Goal: Transaction & Acquisition: Purchase product/service

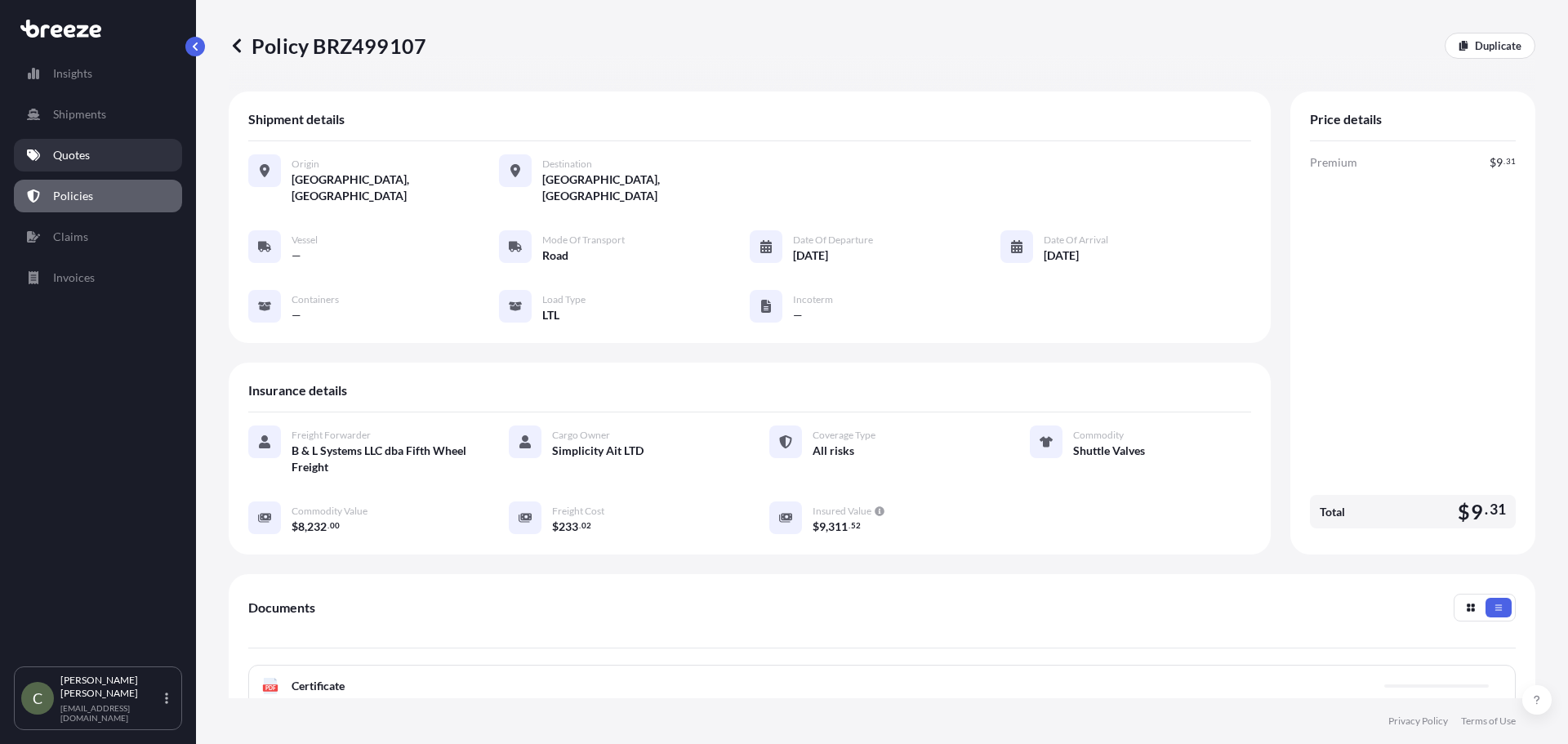
click at [68, 153] on p "Quotes" at bounding box center [71, 155] width 37 height 16
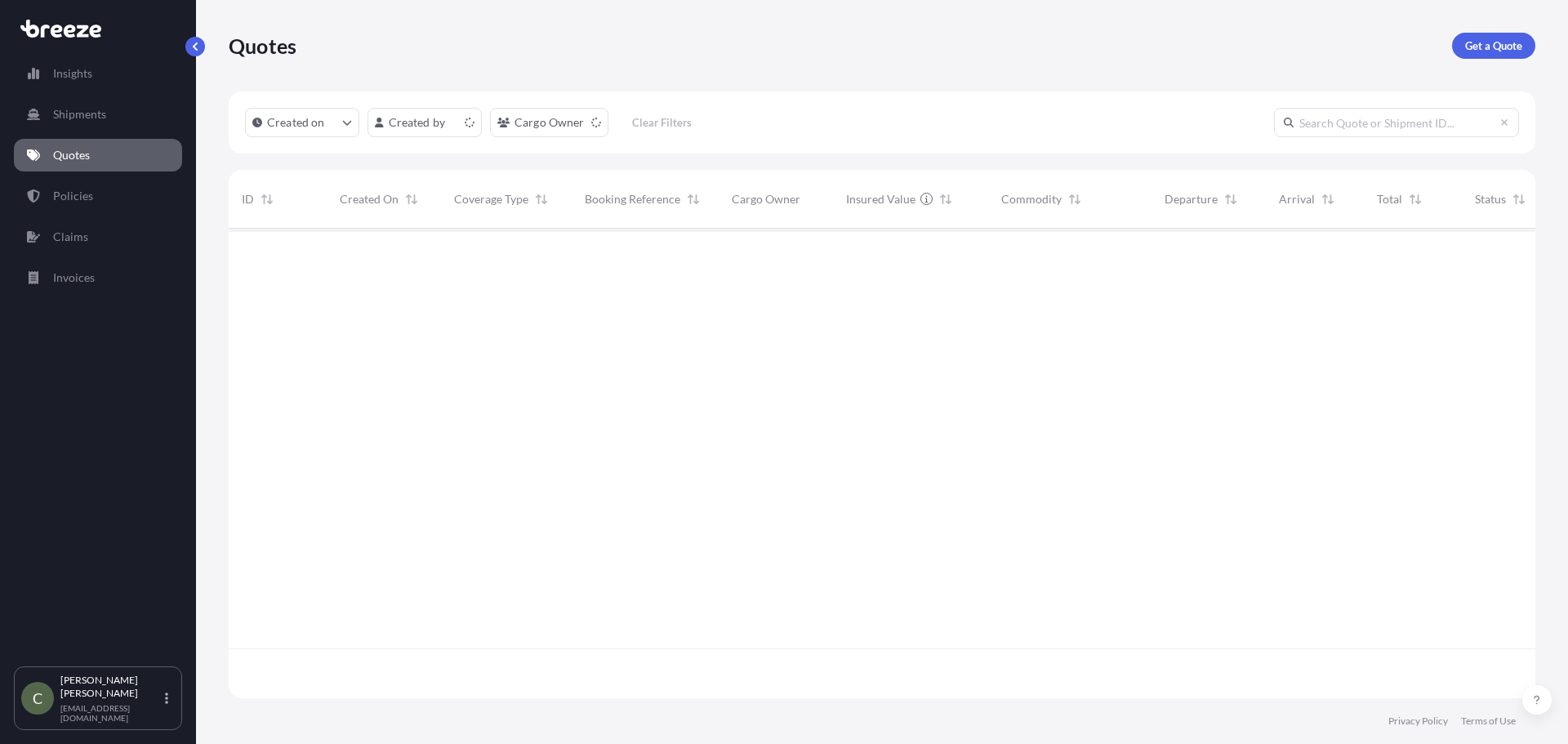
scroll to position [466, 1294]
click at [1478, 44] on p "Get a Quote" at bounding box center [1493, 46] width 57 height 16
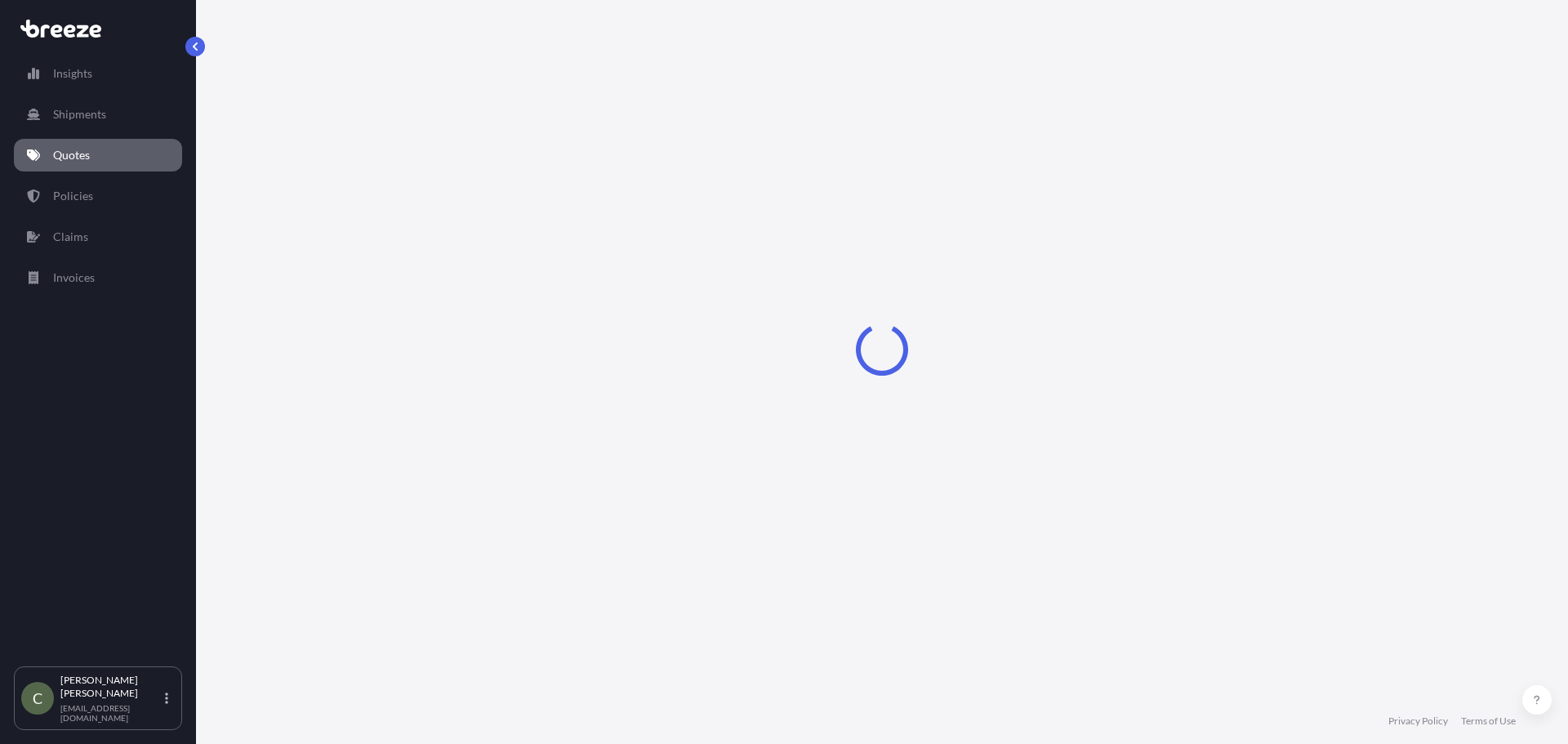
select select "Sea"
select select "1"
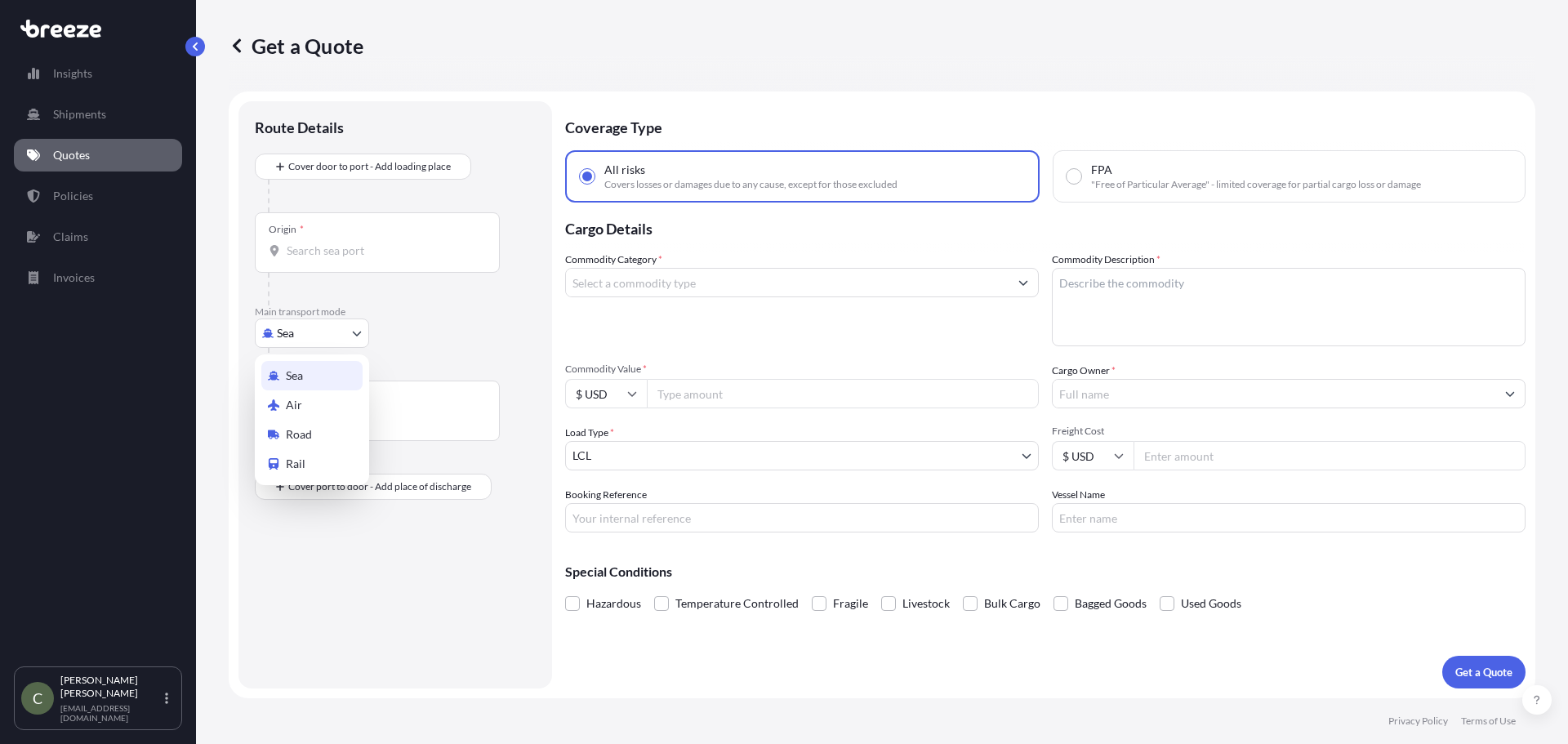
click at [324, 339] on body "Insights Shipments Quotes Policies Claims Invoices C [PERSON_NAME] [EMAIL_ADDRE…" at bounding box center [784, 372] width 1568 height 744
click at [303, 425] on div "Road" at bounding box center [312, 434] width 101 height 29
select select "Road"
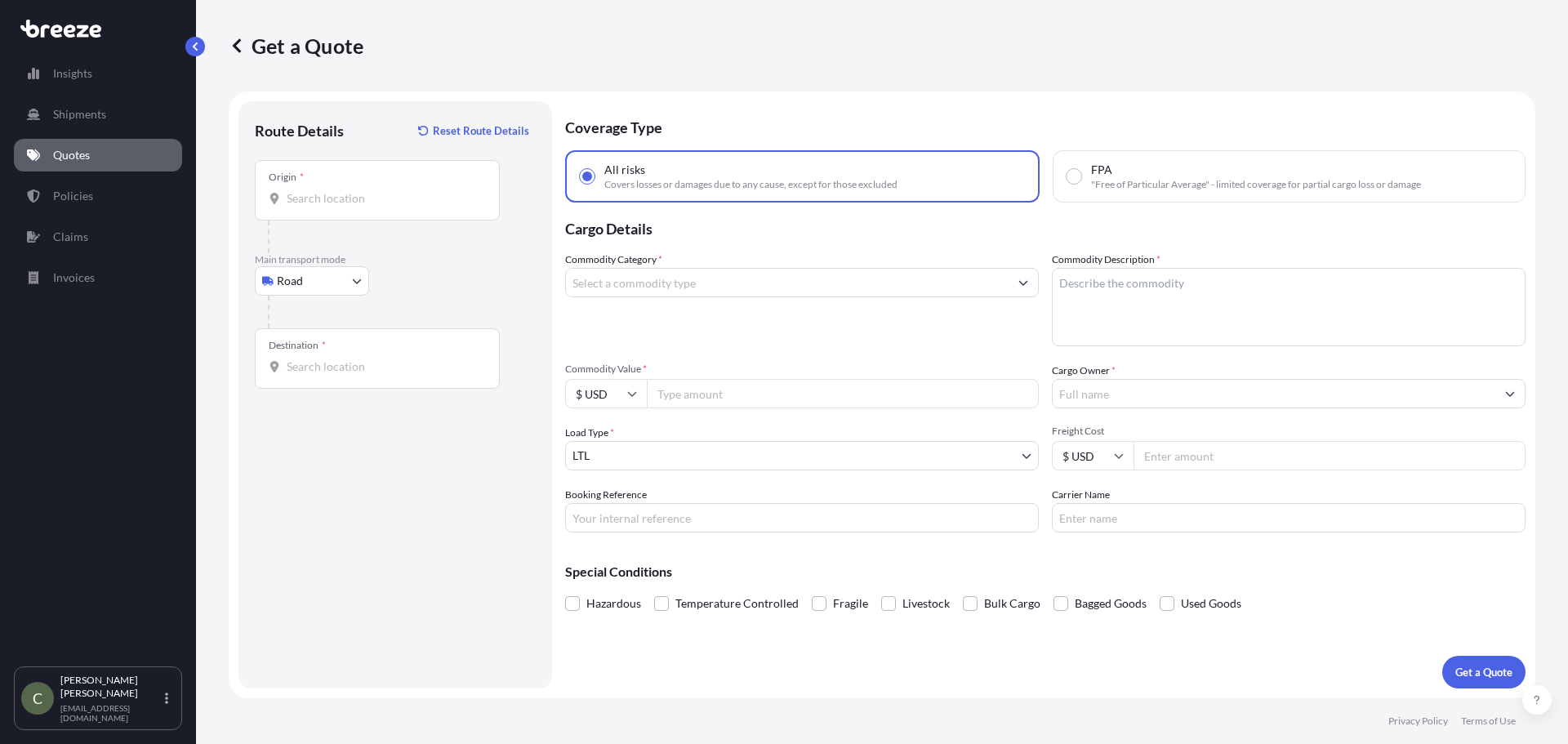
click at [314, 215] on div "Origin *" at bounding box center [377, 190] width 245 height 61
click at [314, 206] on input "Origin *" at bounding box center [383, 198] width 193 height 16
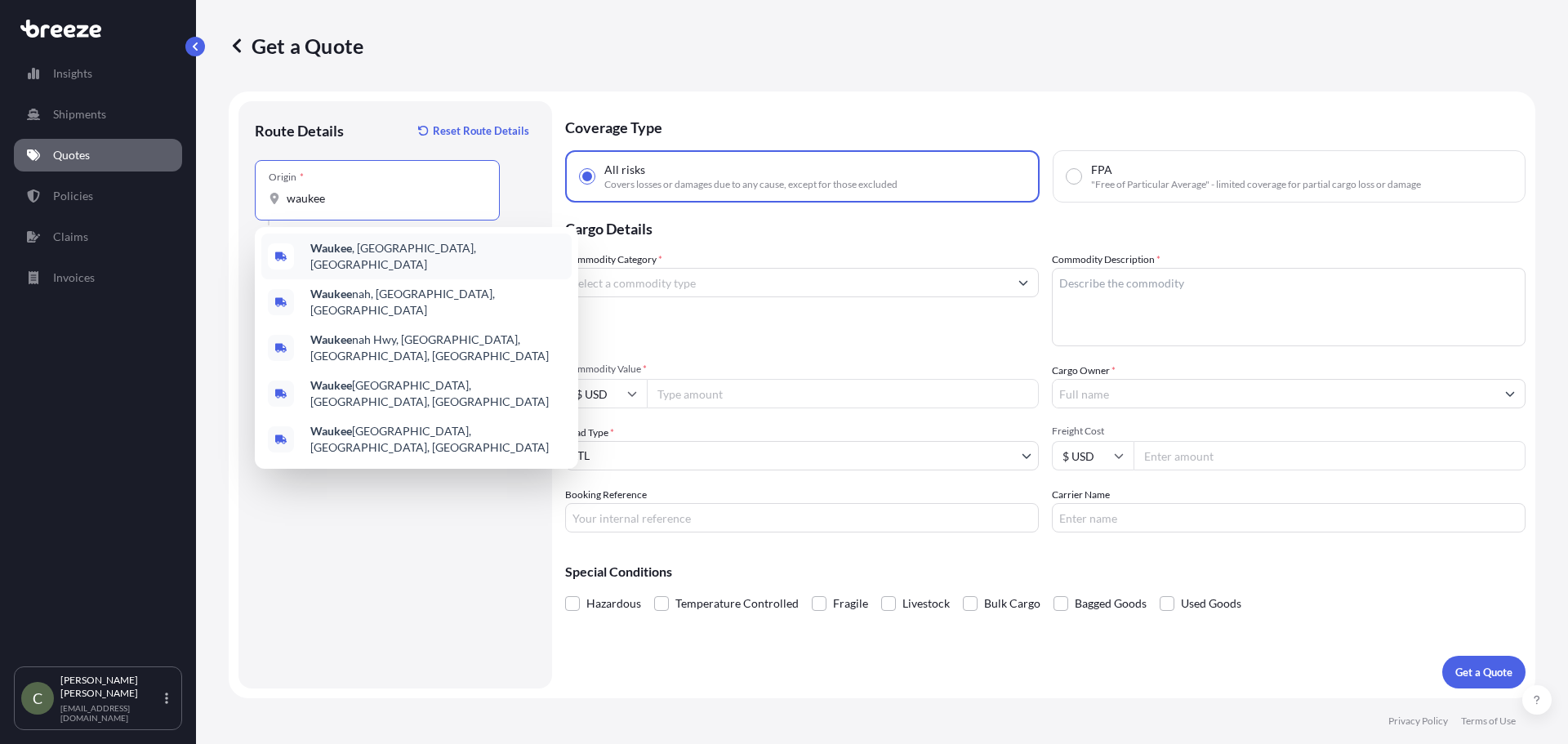
click at [316, 251] on b "Waukee" at bounding box center [331, 247] width 42 height 14
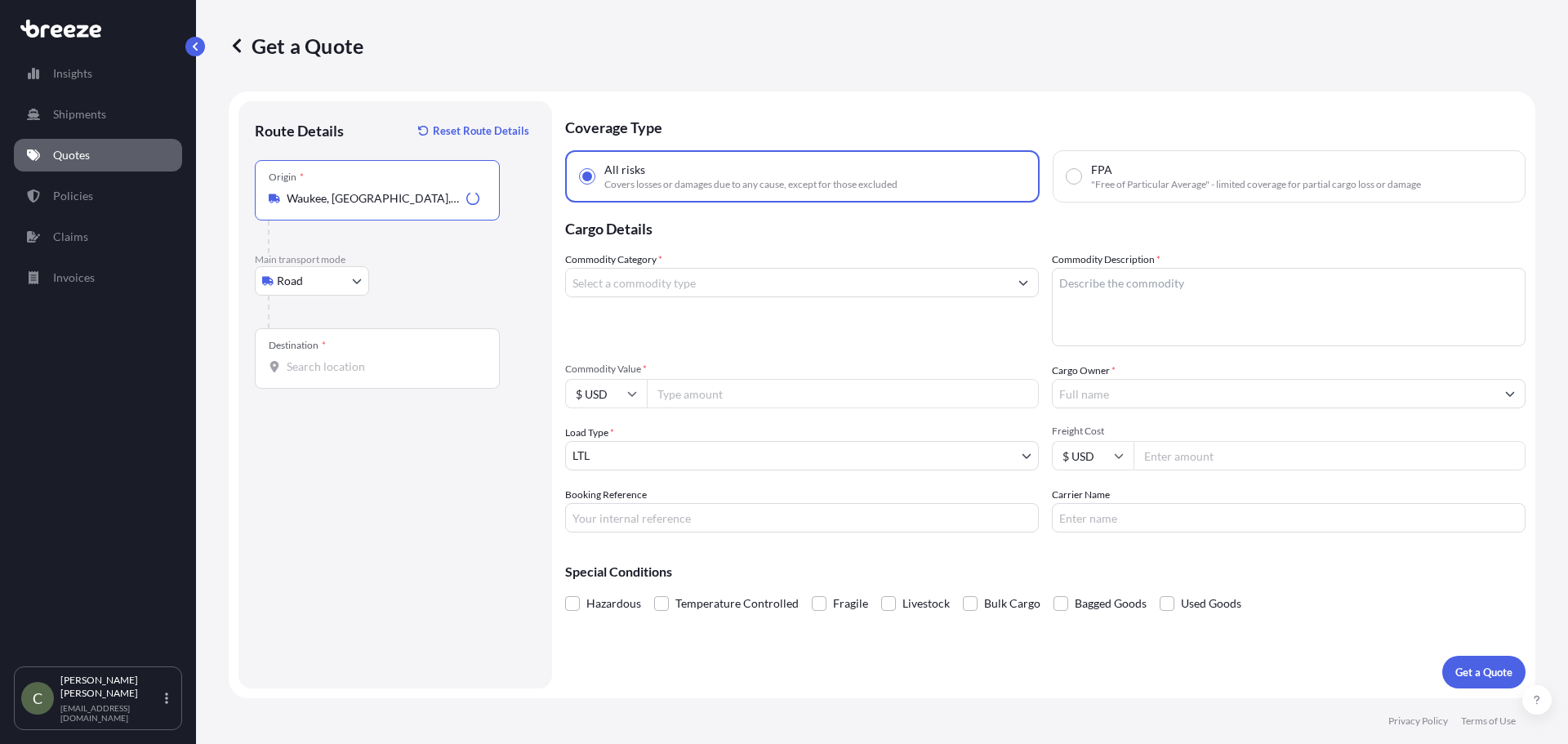
type input "Waukee, [GEOGRAPHIC_DATA], [GEOGRAPHIC_DATA]"
click at [311, 377] on div "Destination *" at bounding box center [377, 358] width 245 height 61
click at [311, 375] on input "Destination *" at bounding box center [383, 367] width 193 height 16
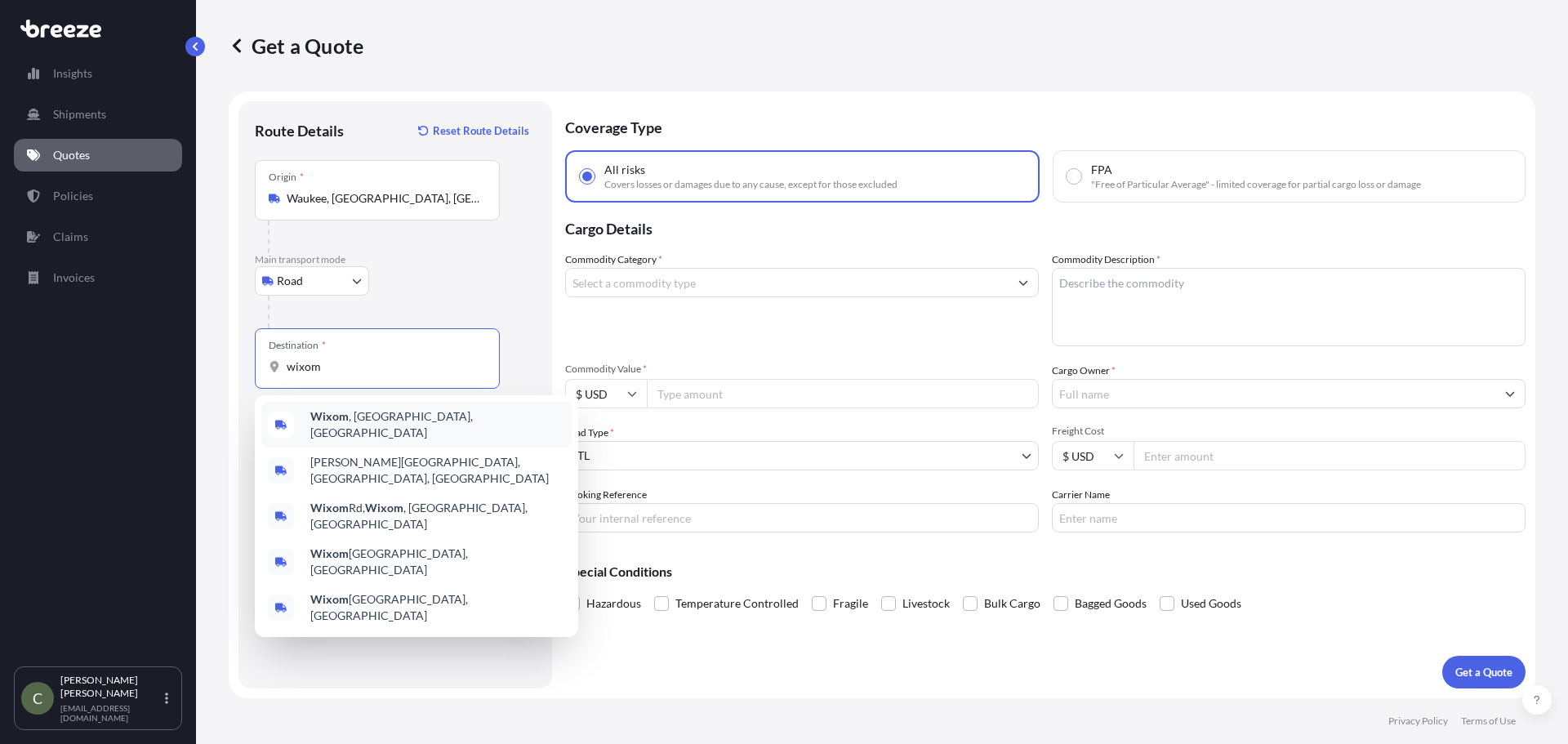
click at [338, 420] on b "Wixom" at bounding box center [329, 415] width 38 height 14
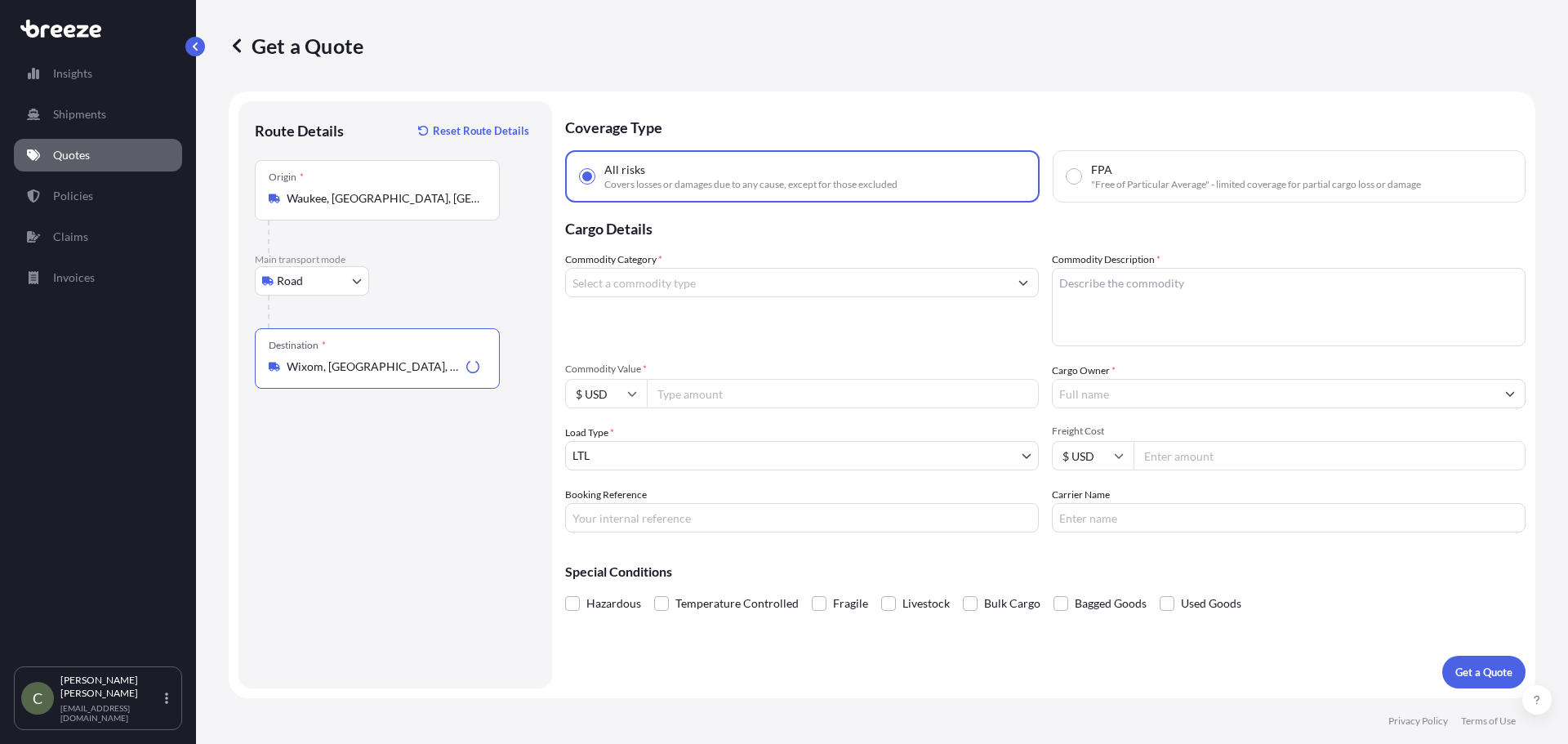
type input "Wixom, [GEOGRAPHIC_DATA], [GEOGRAPHIC_DATA]"
click at [687, 281] on input "Commodity Category *" at bounding box center [786, 282] width 442 height 29
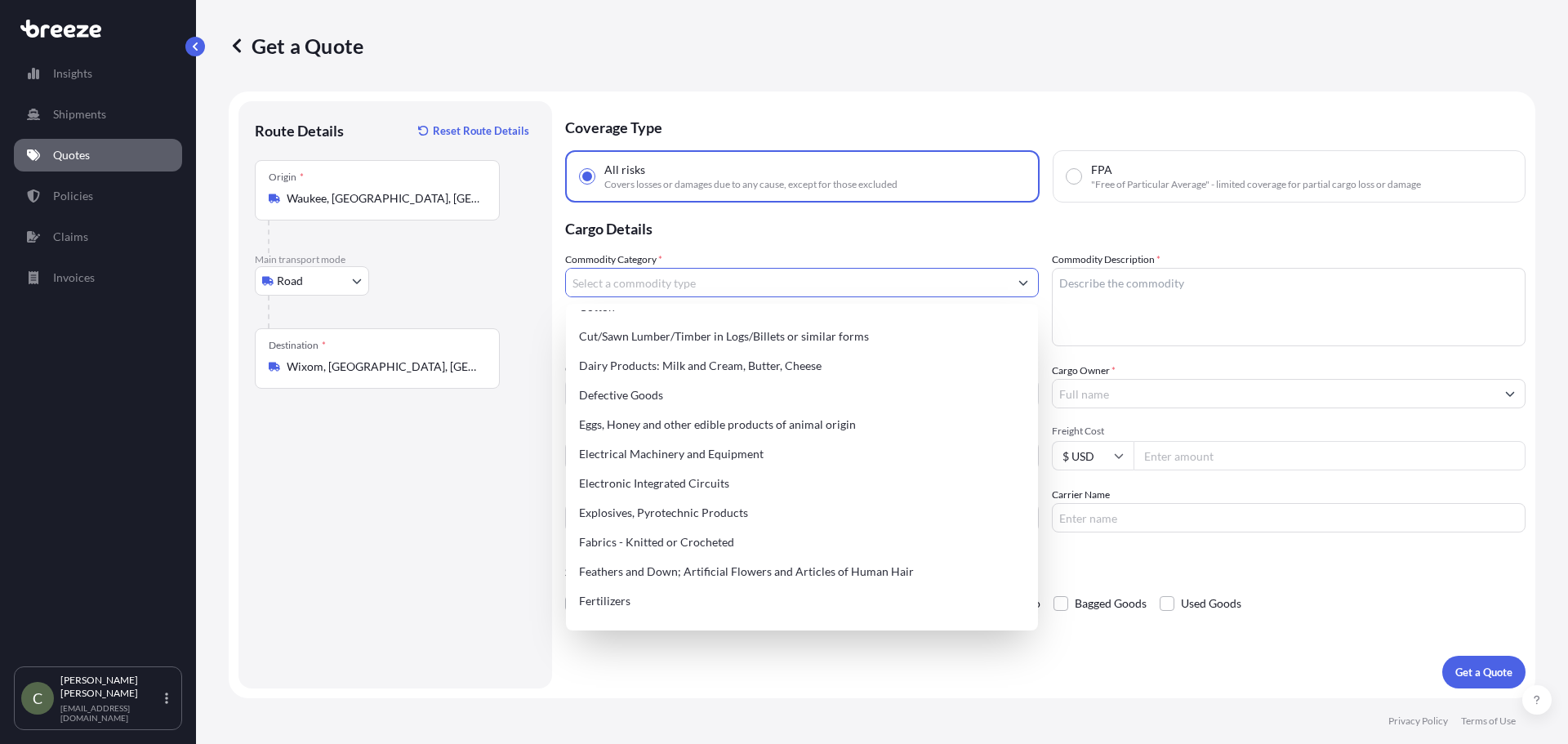
scroll to position [895, 0]
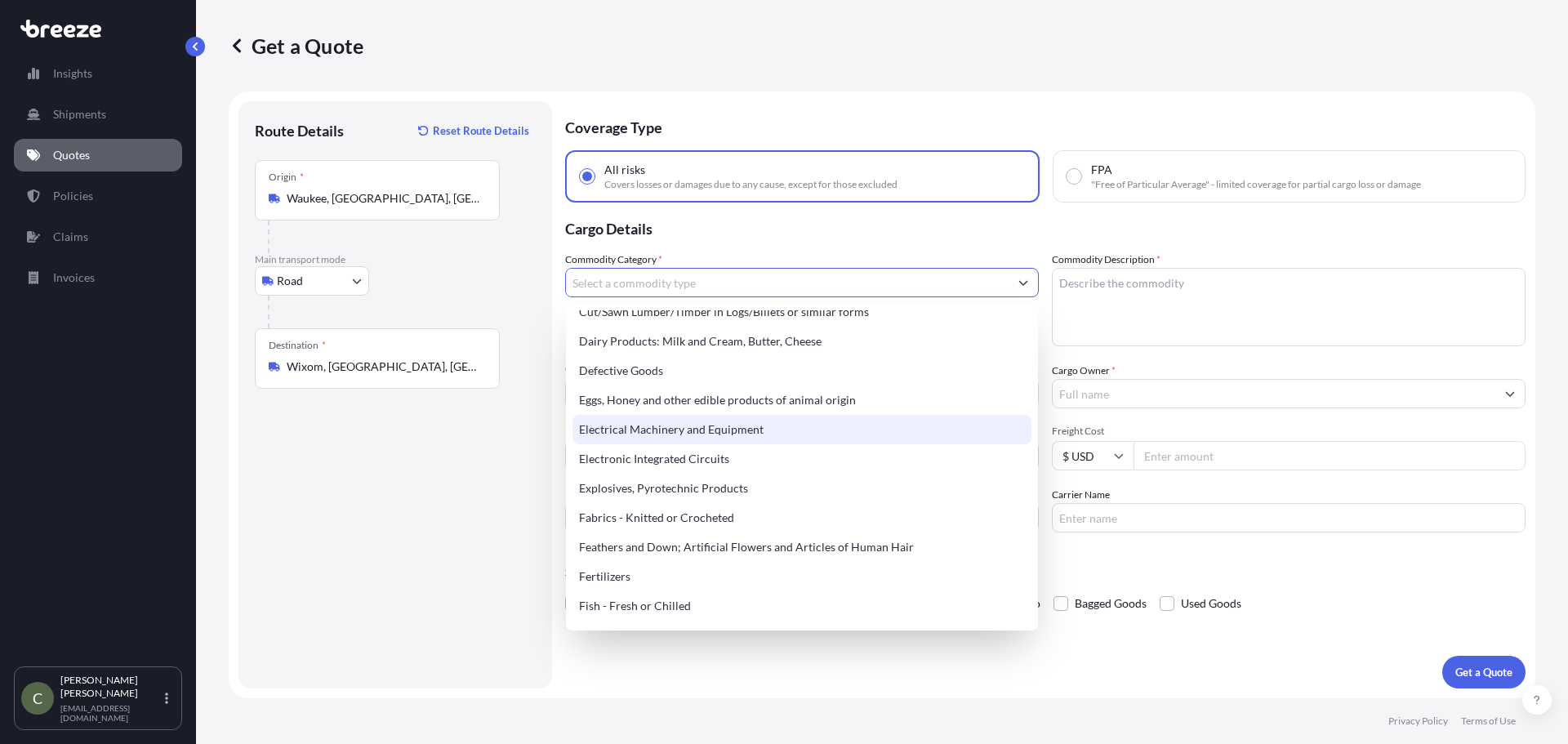
click at [725, 434] on div "Electrical Machinery and Equipment" at bounding box center [802, 429] width 459 height 29
type input "Electrical Machinery and Equipment"
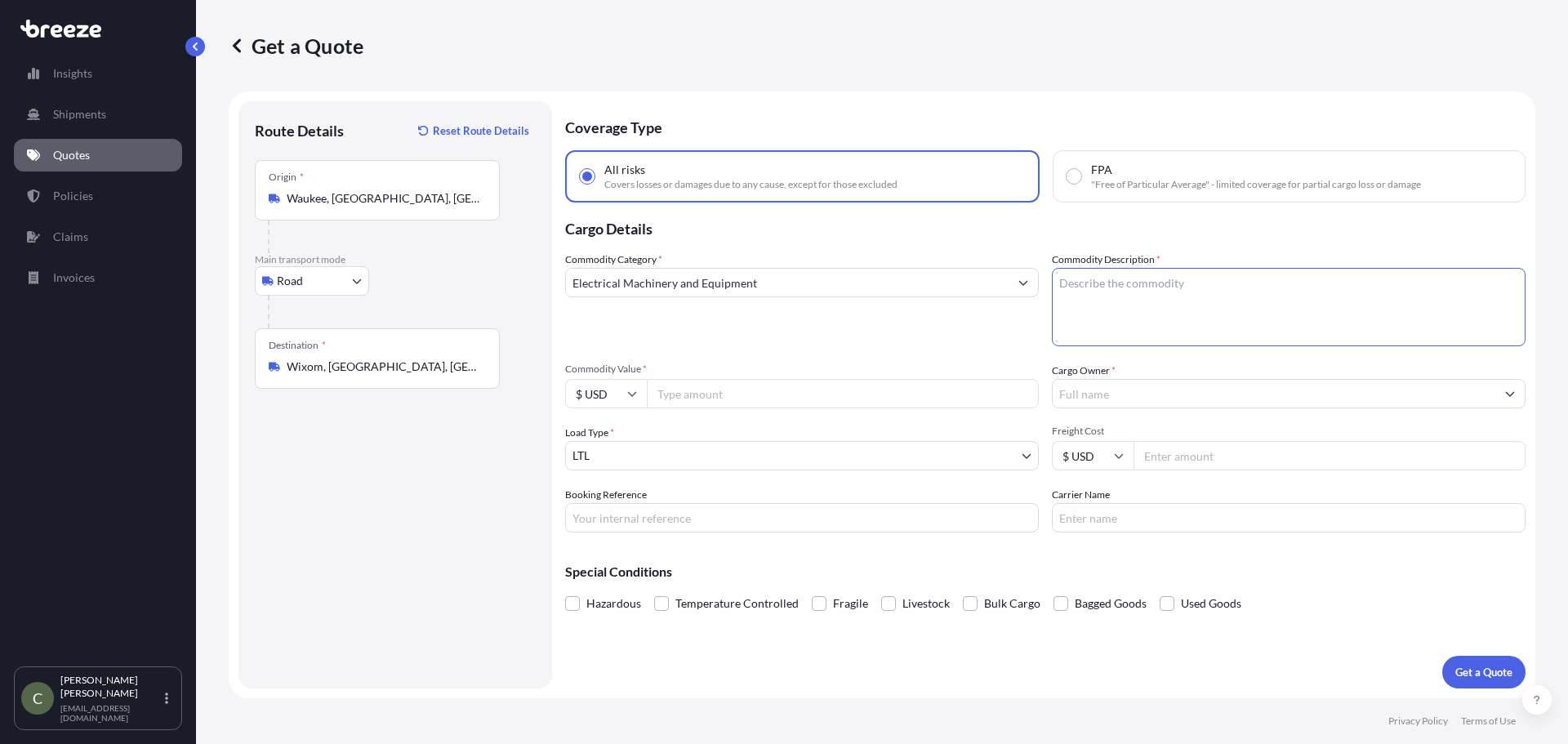
click at [1092, 307] on textarea "Commodity Description *" at bounding box center [1288, 307] width 473 height 79
type textarea "Vending Machines"
click at [878, 397] on input "Commodity Value *" at bounding box center [842, 394] width 392 height 29
type input "53000"
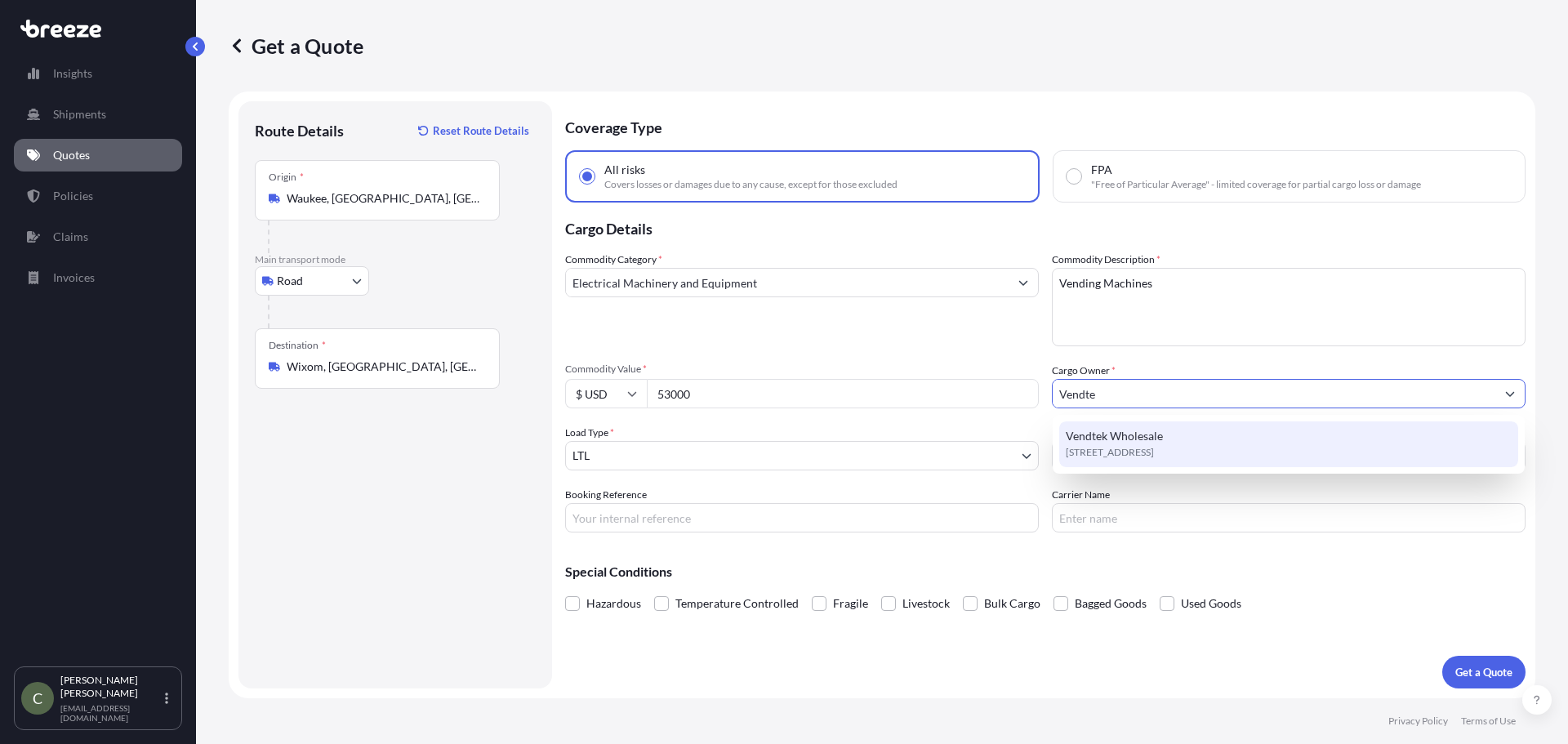
click at [1100, 448] on span "[STREET_ADDRESS]" at bounding box center [1109, 453] width 88 height 16
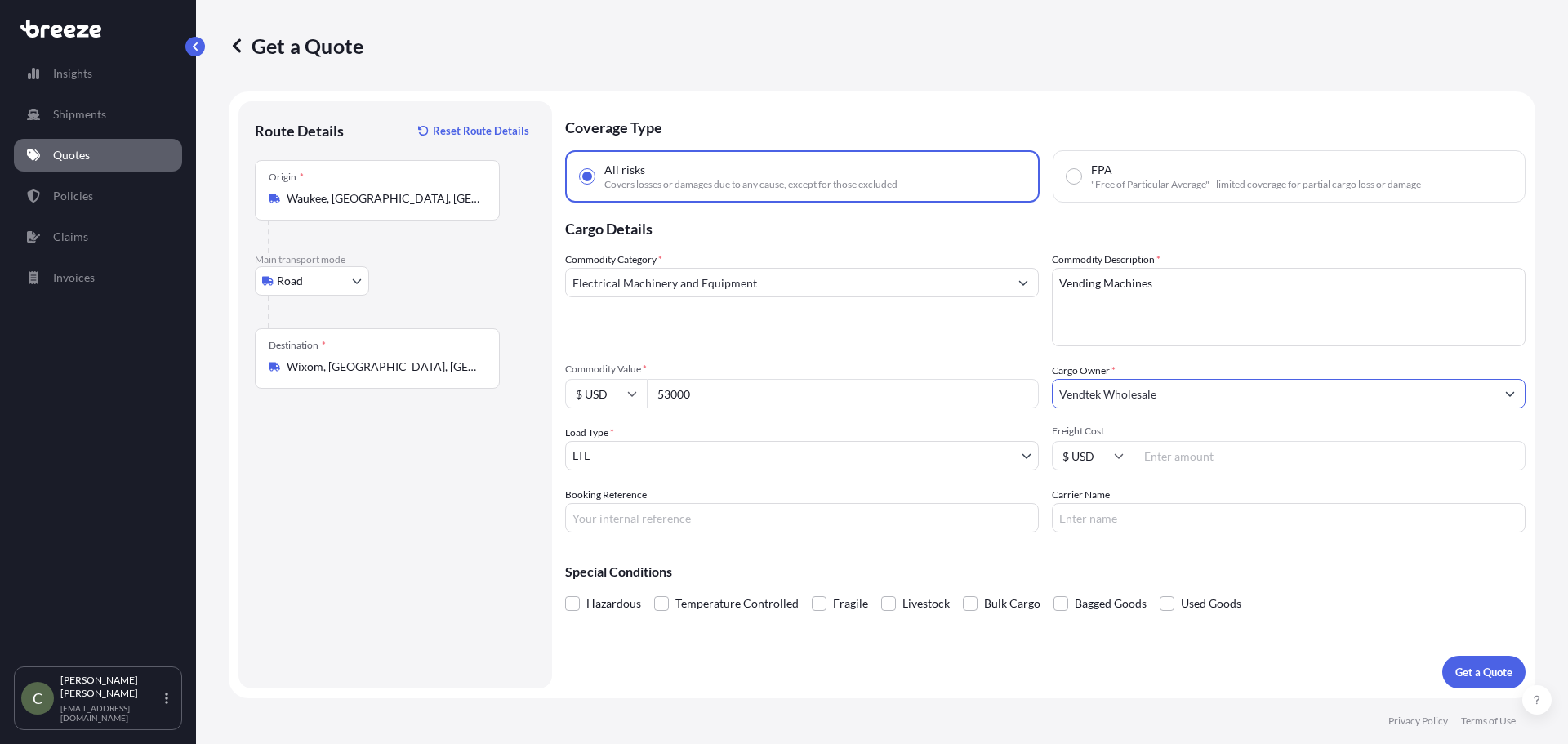
type input "Vendtek Wholesale"
click at [1187, 456] on input "Freight Cost" at bounding box center [1329, 455] width 392 height 29
type input "509.73"
click at [1475, 665] on p "Get a Quote" at bounding box center [1483, 672] width 57 height 16
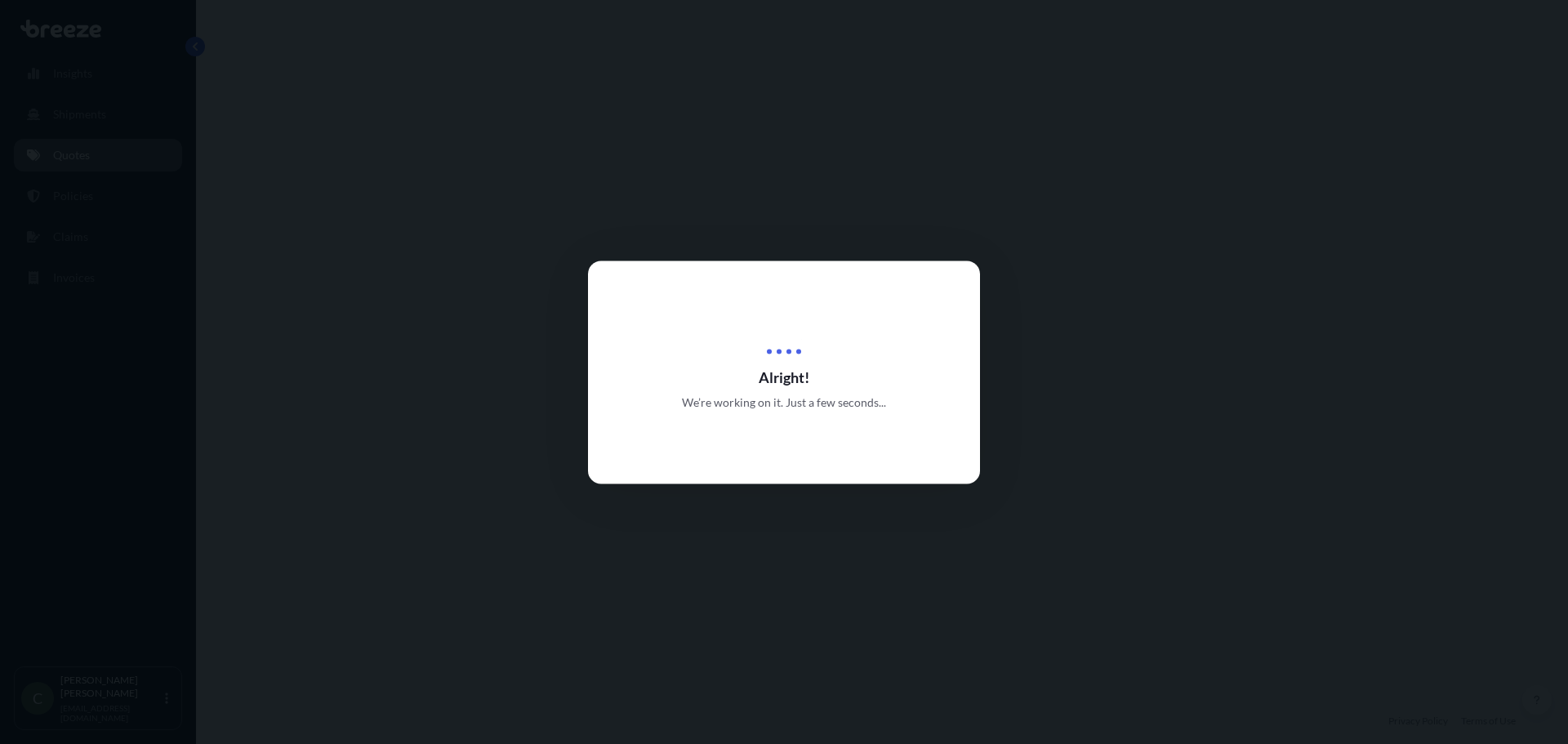
select select "Road"
select select "1"
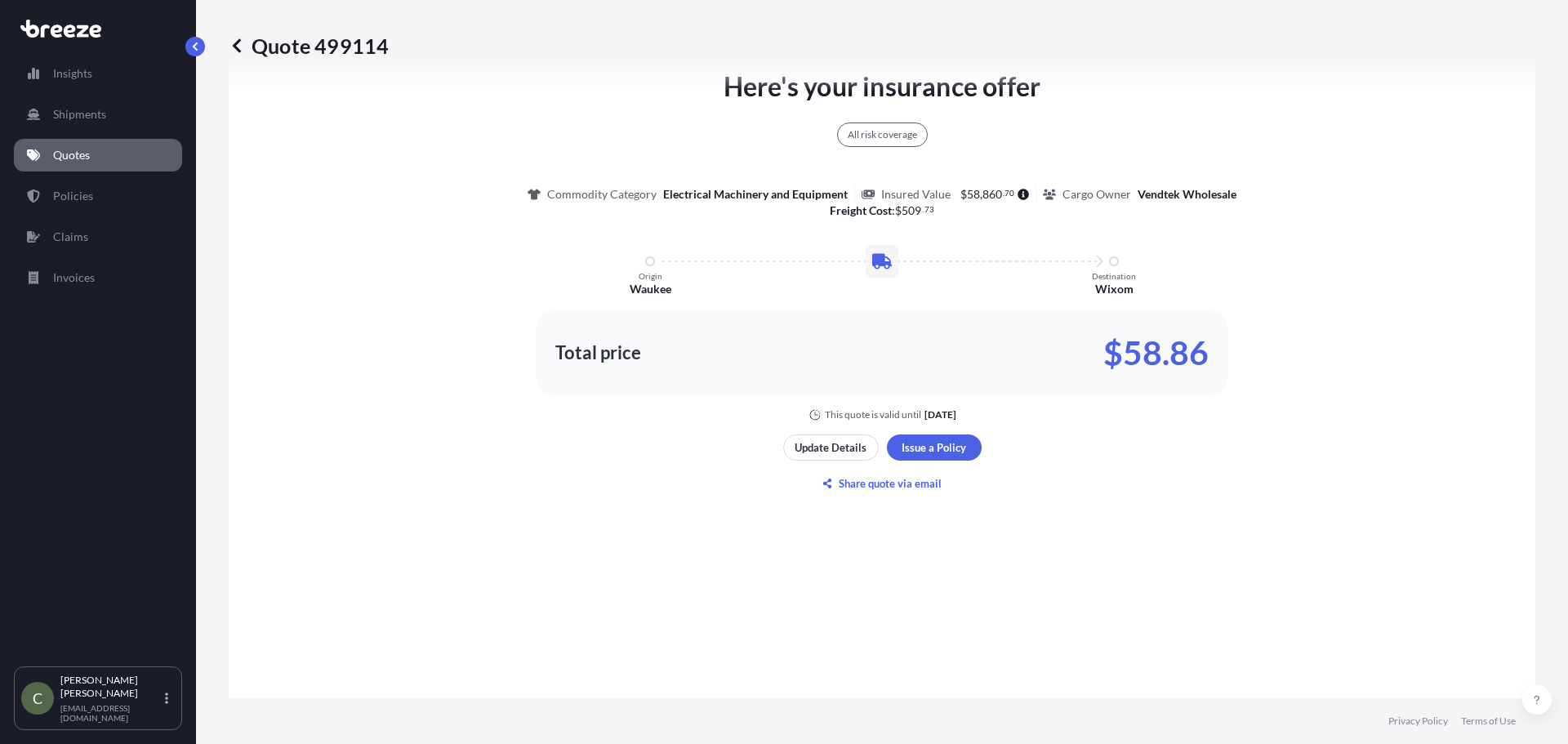
scroll to position [1089, 0]
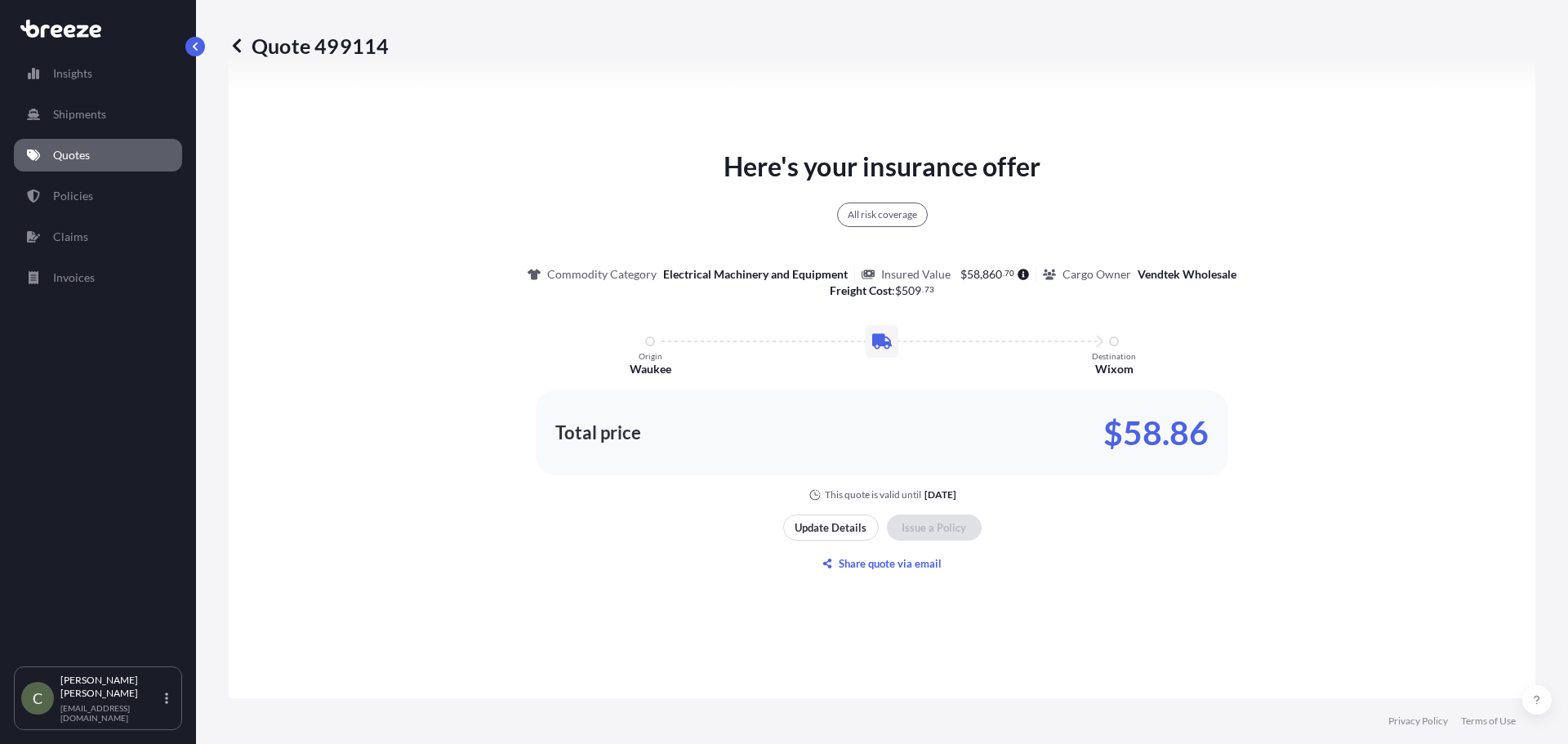
type input "[STREET_ADDRESS]"
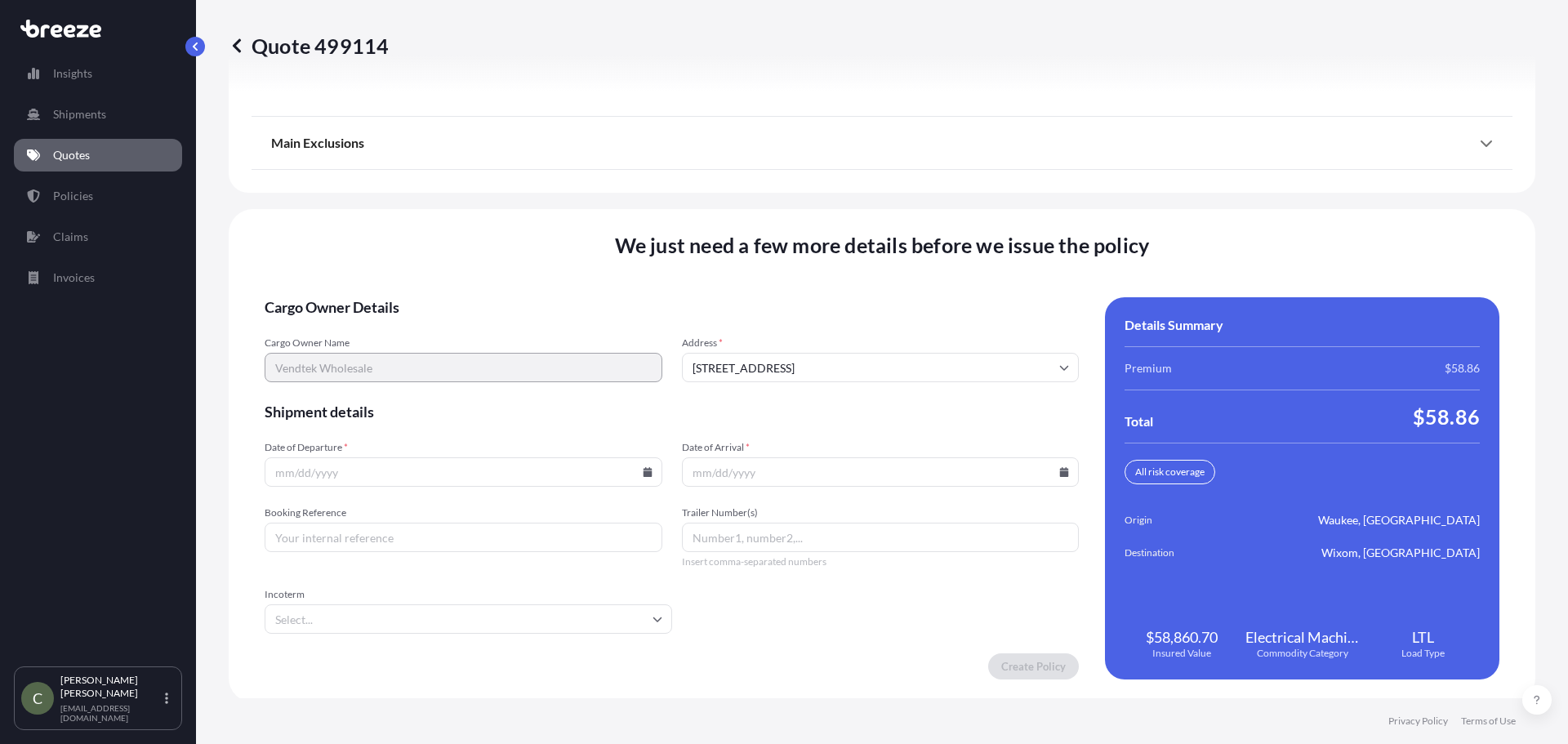
scroll to position [2108, 0]
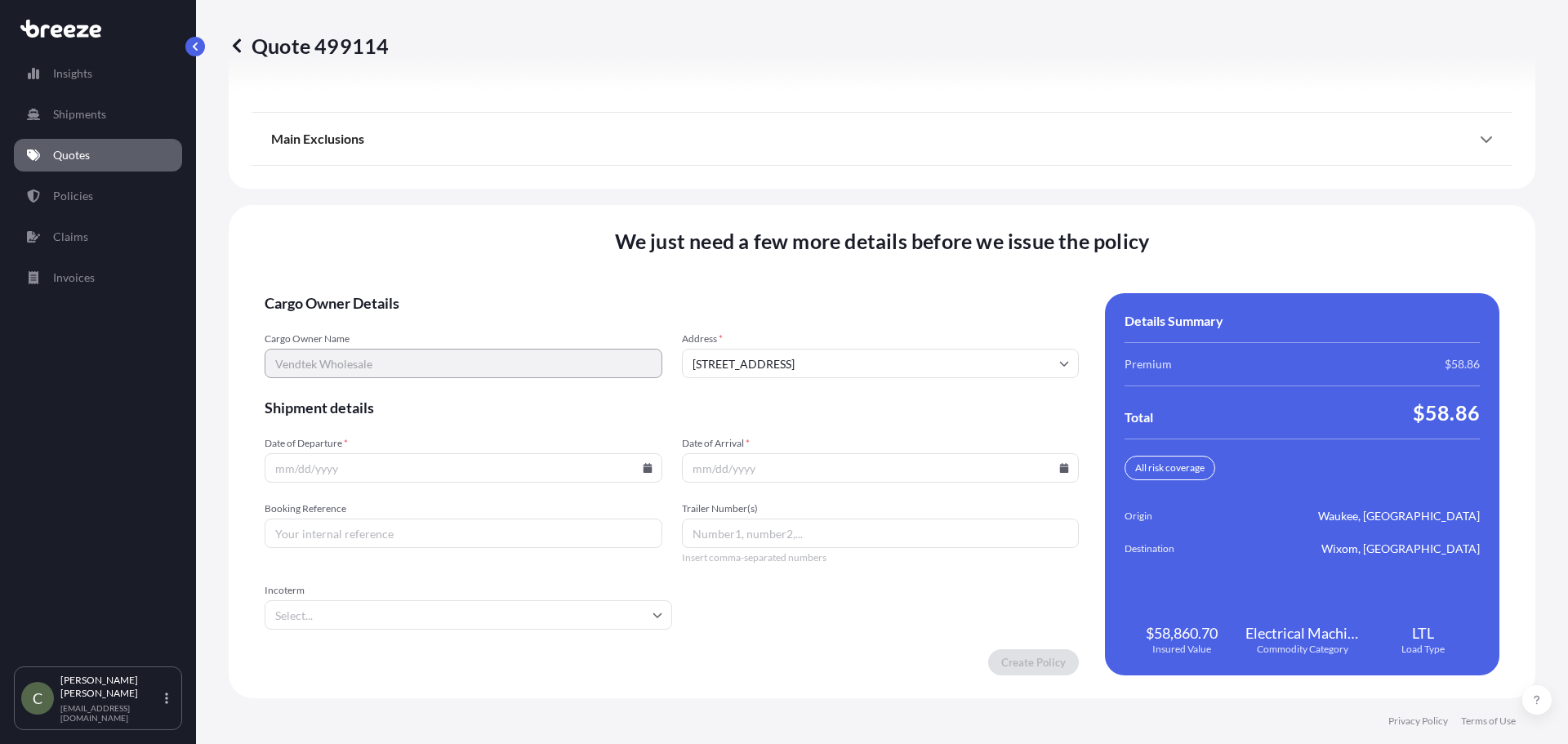
click at [377, 468] on input "Date of Departure *" at bounding box center [462, 468] width 397 height 29
click at [642, 471] on icon at bounding box center [647, 468] width 9 height 10
click at [380, 324] on button "16" at bounding box center [385, 322] width 26 height 26
type input "[DATE]"
click at [778, 469] on input "Date of Arrival *" at bounding box center [880, 468] width 397 height 29
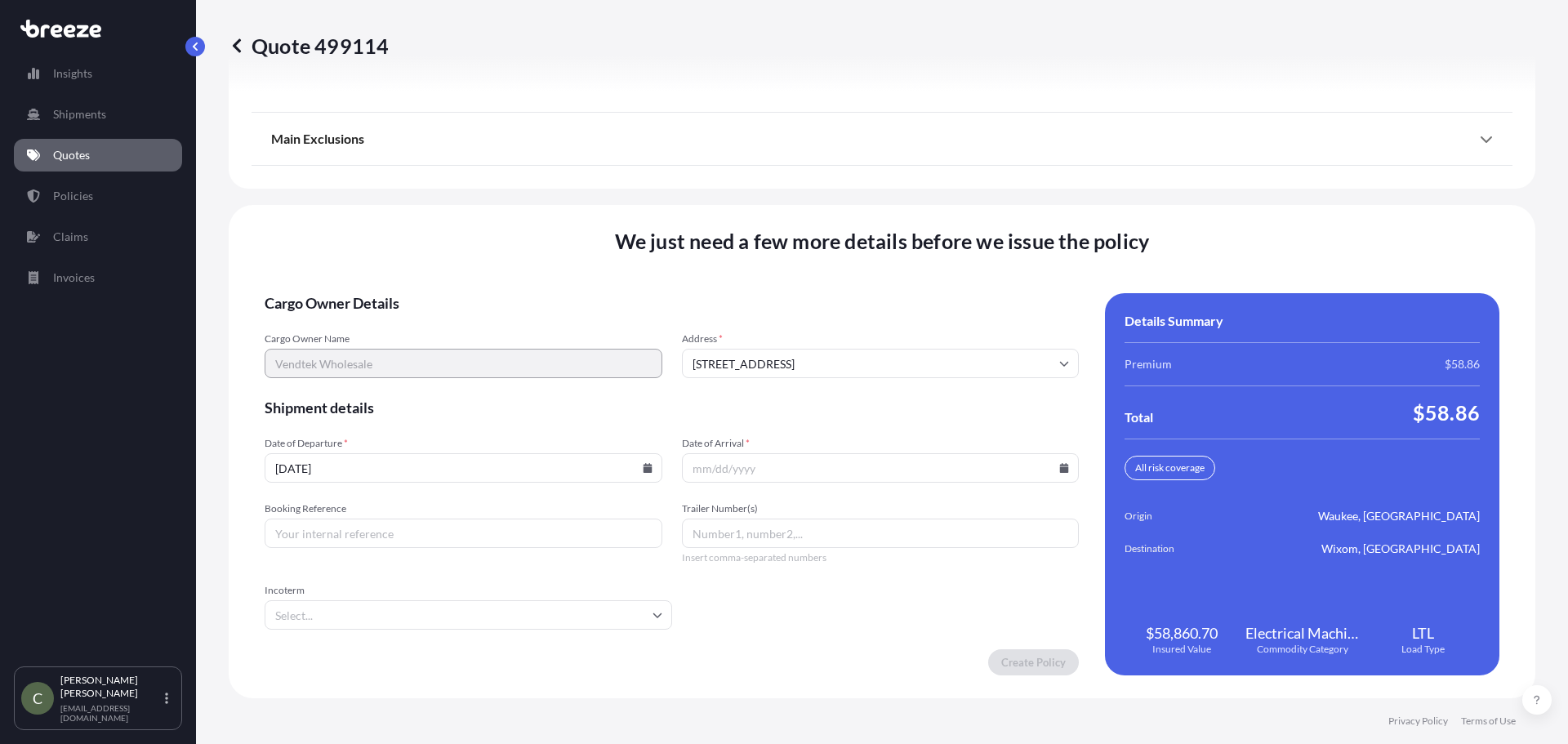
click at [1060, 468] on icon at bounding box center [1064, 468] width 9 height 10
click at [876, 322] on button "18" at bounding box center [874, 322] width 26 height 26
type input "[DATE]"
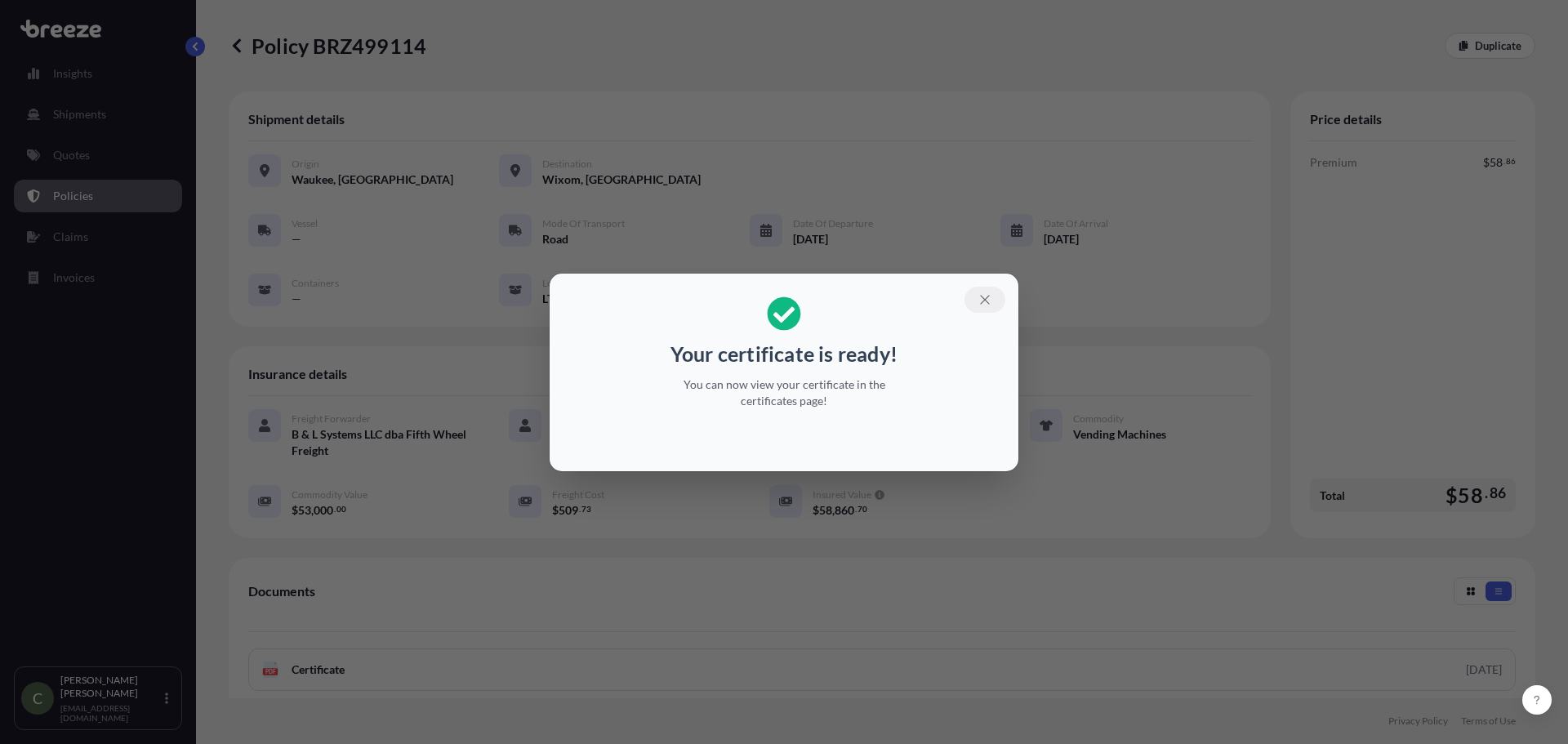
click at [974, 297] on button "button" at bounding box center [984, 300] width 41 height 26
